Goal: Information Seeking & Learning: Learn about a topic

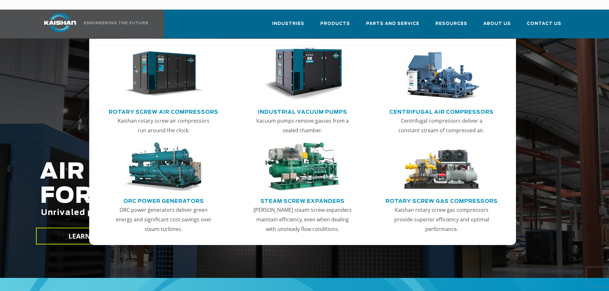
click at [166, 63] on img "Main menu" at bounding box center [163, 74] width 79 height 53
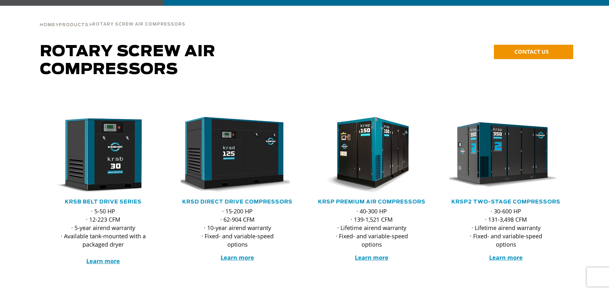
scroll to position [64, 0]
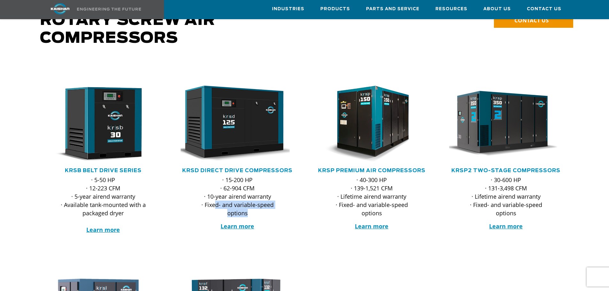
drag, startPoint x: 216, startPoint y: 196, endPoint x: 266, endPoint y: 204, distance: 51.1
click at [266, 204] on p "· 15-200 HP · 62-904 CFM · 10-year airend warranty · Fixed- and variable-speed …" at bounding box center [237, 197] width 88 height 42
drag, startPoint x: 238, startPoint y: 200, endPoint x: 215, endPoint y: 196, distance: 23.3
click at [238, 200] on p "· 15-200 HP · 62-904 CFM · 10-year airend warranty · Fixed- and variable-speed …" at bounding box center [237, 197] width 88 height 42
drag, startPoint x: 212, startPoint y: 196, endPoint x: 219, endPoint y: 196, distance: 7.0
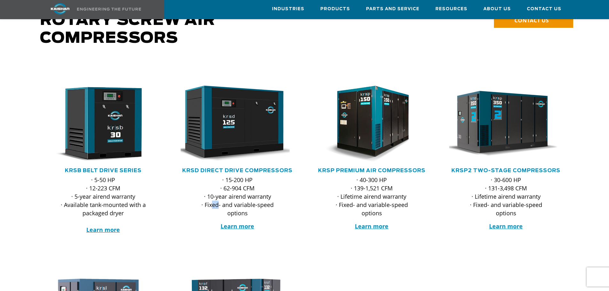
click at [219, 196] on p "· 15-200 HP · 62-904 CFM · 10-year airend warranty · Fixed- and variable-speed …" at bounding box center [237, 197] width 88 height 42
drag, startPoint x: 377, startPoint y: 198, endPoint x: 386, endPoint y: 201, distance: 9.8
click at [386, 201] on p "· 40-300 HP · 139-1,521 CFM · Lifetime airend warranty · Fixed- and variable-sp…" at bounding box center [372, 197] width 88 height 42
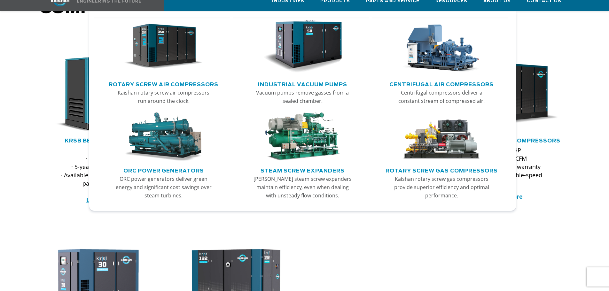
scroll to position [96, 0]
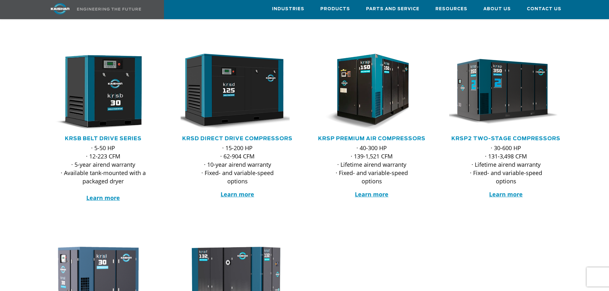
click at [575, 174] on div at bounding box center [304, 132] width 609 height 208
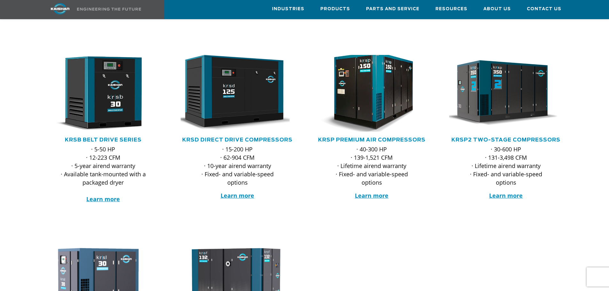
scroll to position [64, 0]
